Goal: Task Accomplishment & Management: Manage account settings

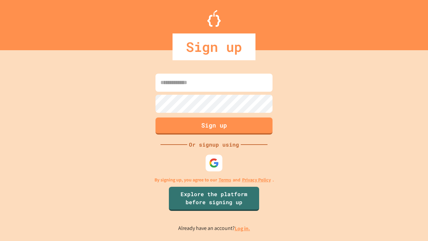
click at [243, 228] on link "Log in." at bounding box center [242, 228] width 15 height 7
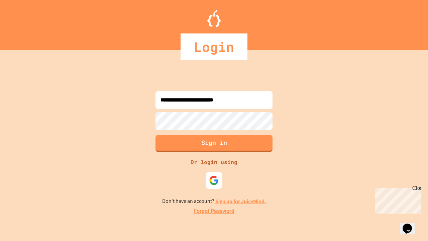
type input "**********"
